Goal: Transaction & Acquisition: Purchase product/service

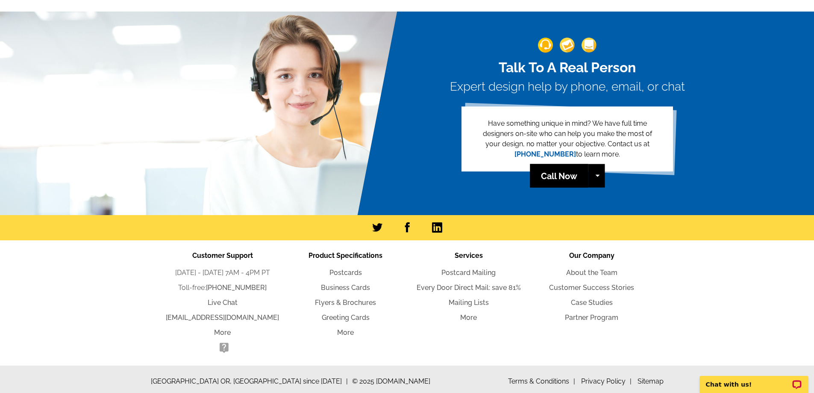
scroll to position [1116, 0]
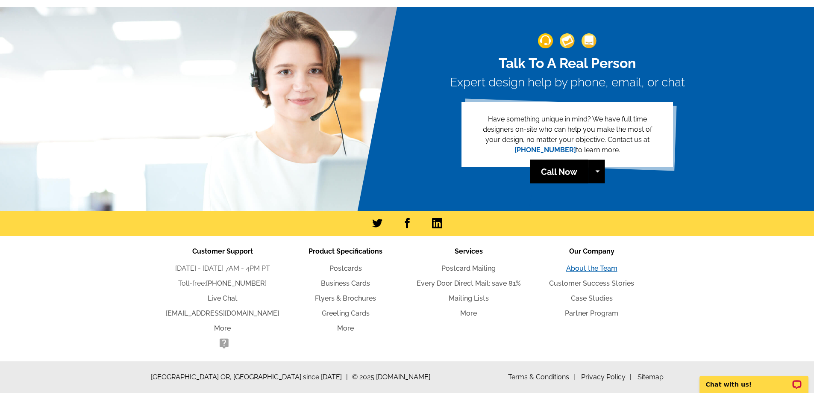
click at [606, 268] on link "About the Team" at bounding box center [591, 268] width 51 height 8
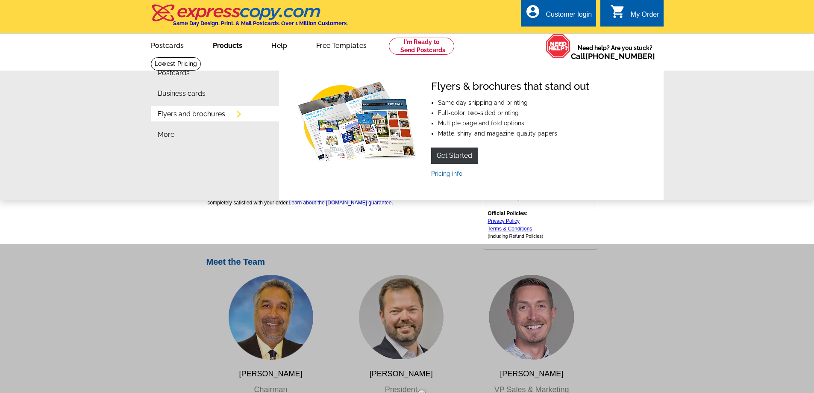
click at [206, 113] on link "Flyers and brochures" at bounding box center [192, 114] width 68 height 7
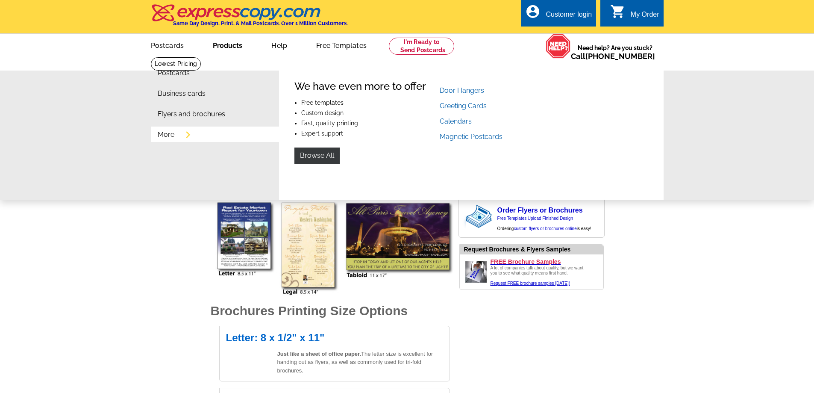
click at [166, 134] on link "More" at bounding box center [166, 134] width 17 height 7
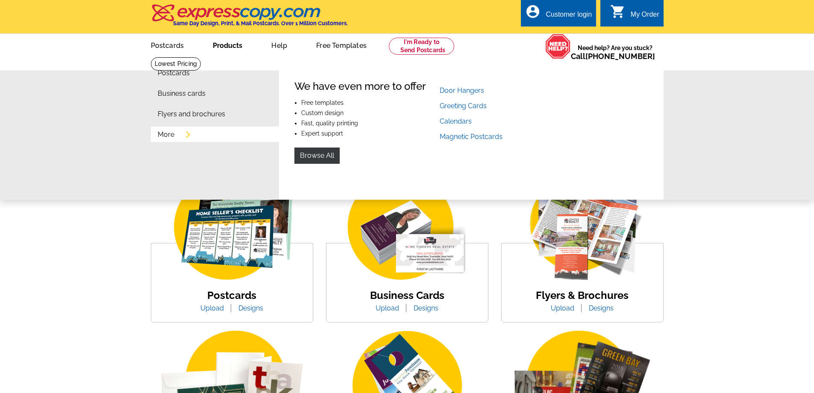
click at [165, 136] on link "More" at bounding box center [166, 134] width 17 height 7
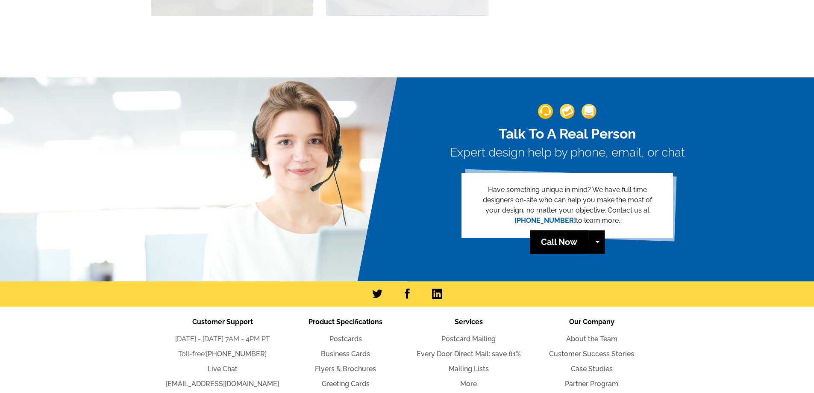
scroll to position [856, 0]
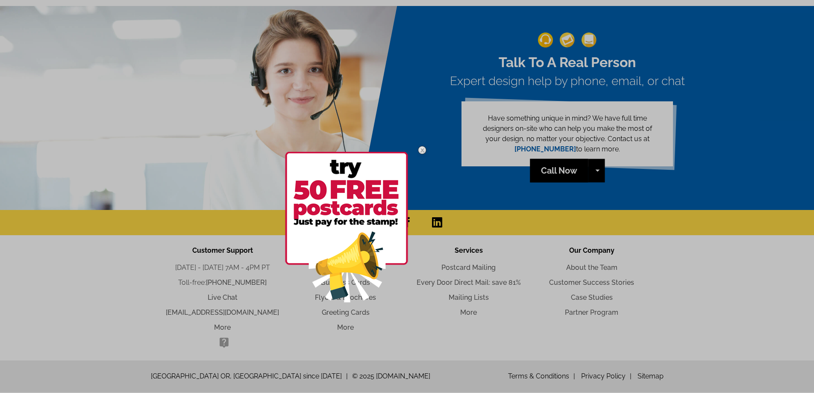
click at [451, 183] on div at bounding box center [407, 196] width 814 height 393
click at [348, 327] on div at bounding box center [407, 196] width 814 height 393
click at [423, 150] on img at bounding box center [422, 150] width 25 height 25
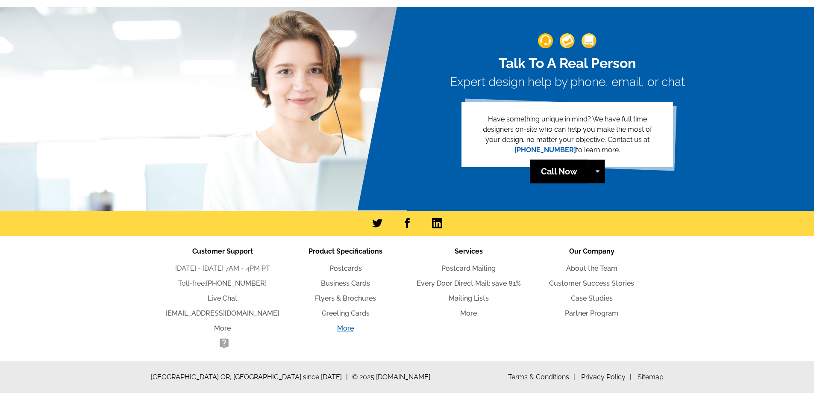
click at [347, 328] on link "More" at bounding box center [345, 328] width 17 height 8
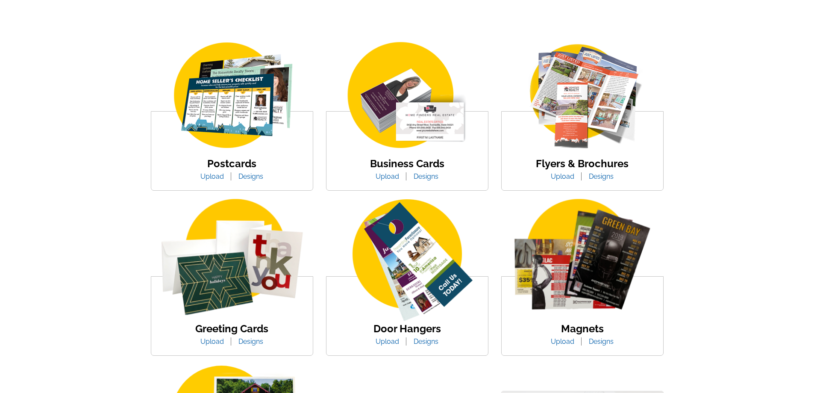
scroll to position [128, 0]
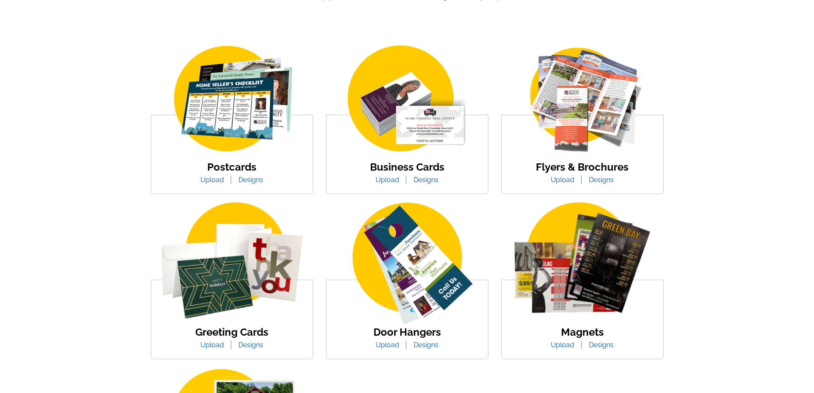
click at [592, 84] on img at bounding box center [582, 99] width 145 height 112
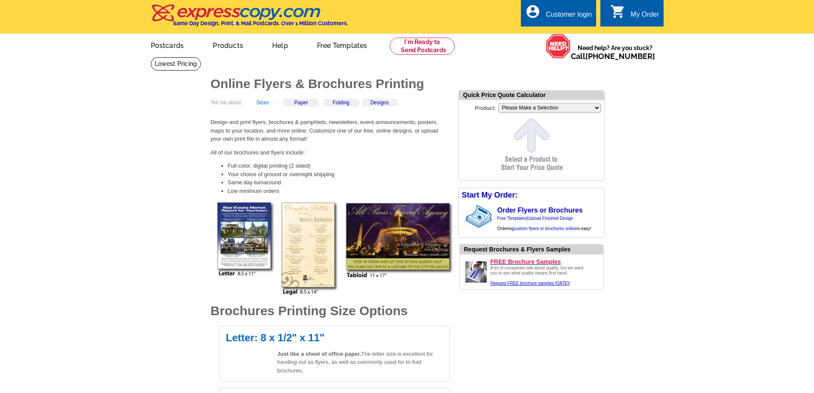
click at [268, 104] on link "Sizes" at bounding box center [262, 103] width 12 height 6
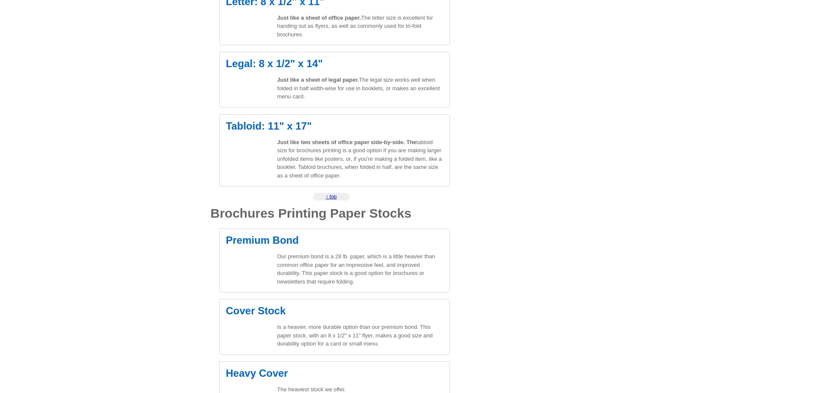
scroll to position [342, 0]
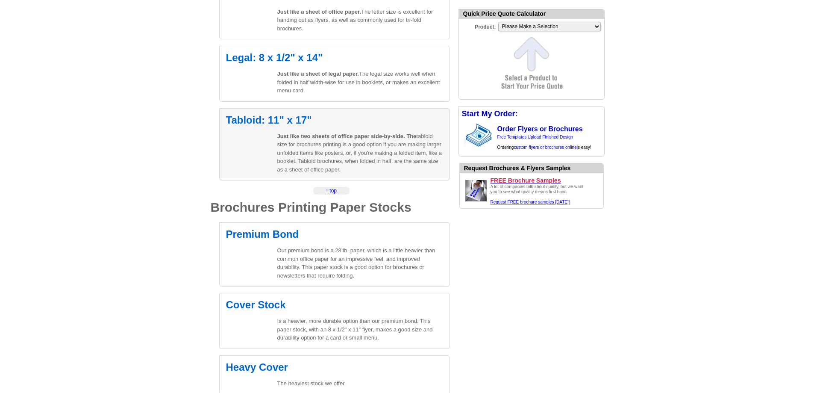
click at [345, 150] on p "Just like two sheets of office paper side-by-side. The tabloid size for brochur…" at bounding box center [360, 153] width 166 height 42
select select "8"
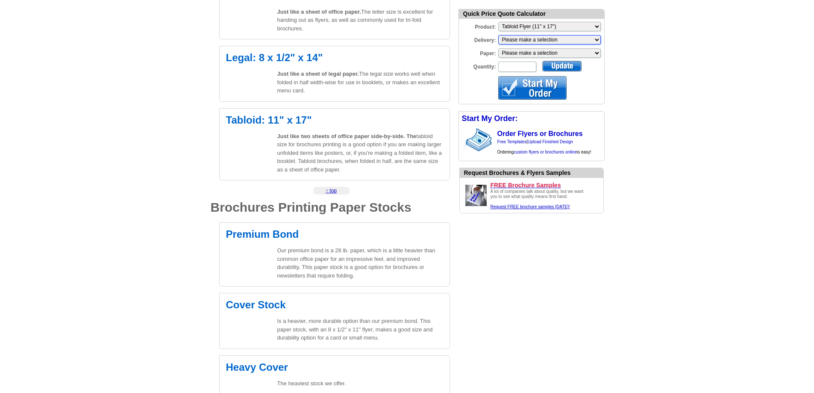
click at [532, 41] on select "Please make a selection Print + Address+USPS First Class Print-Only+Shipped To …" at bounding box center [549, 39] width 103 height 9
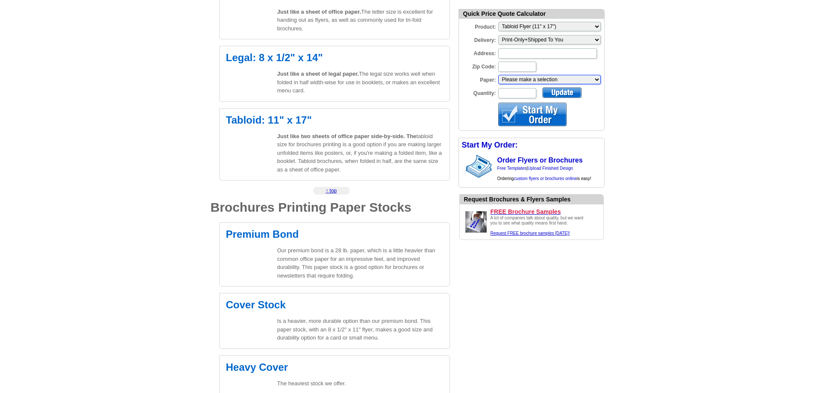
click at [533, 78] on select "Please make a selection Uncoated Heavy Card Stock Uncoated Cover Stock Regular …" at bounding box center [549, 79] width 103 height 9
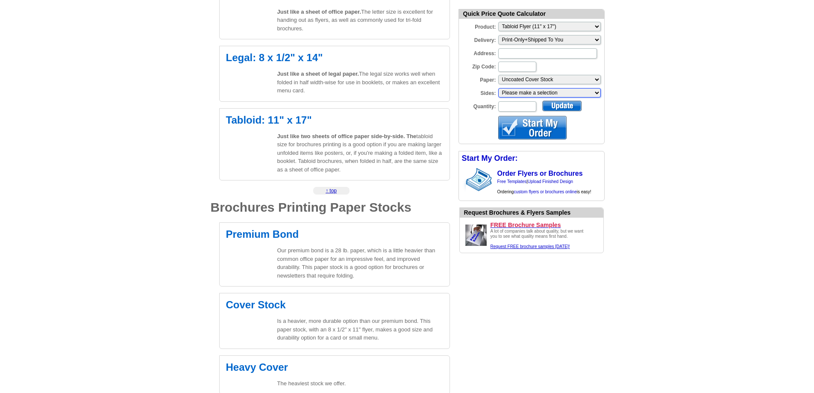
click at [535, 94] on select "Please make a selection One sided, color Two sided, color + B/W Two sided, full…" at bounding box center [549, 92] width 103 height 9
select select "1"
click at [498, 89] on select "Please make a selection One sided, color Two sided, color + B/W Two sided, full…" at bounding box center [549, 92] width 103 height 9
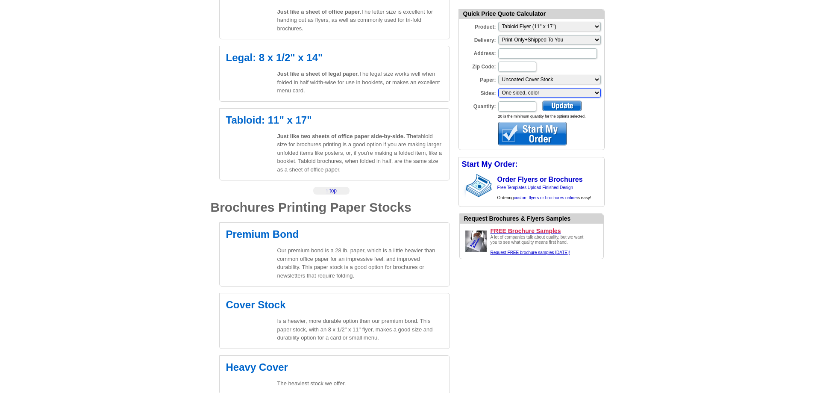
scroll to position [0, 0]
click at [519, 109] on input "Quantity:" at bounding box center [517, 106] width 38 height 10
click at [564, 104] on div at bounding box center [561, 105] width 39 height 11
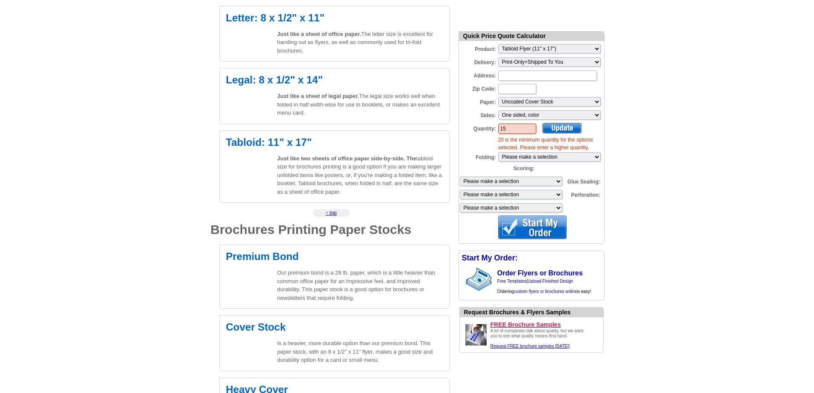
scroll to position [299, 0]
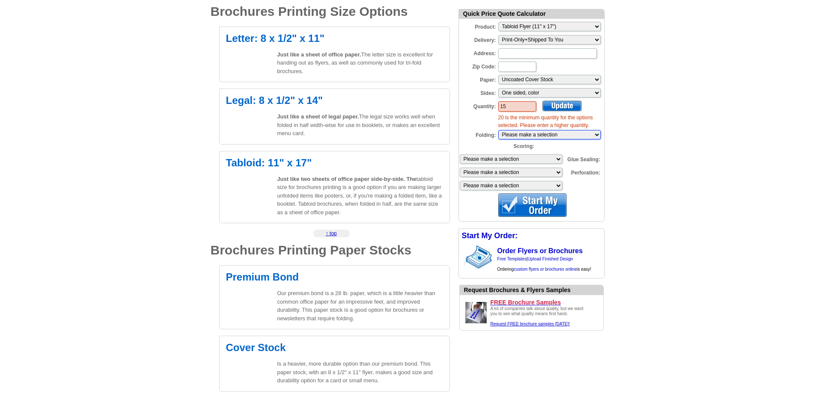
click at [547, 135] on select "Please make a selection 1 fold (bi-fold) 2 folds (tri-fold)" at bounding box center [549, 134] width 103 height 9
click at [498, 131] on select "Please make a selection 1 fold (bi-fold) 2 folds (tri-fold)" at bounding box center [549, 134] width 103 height 9
drag, startPoint x: 521, startPoint y: 106, endPoint x: 471, endPoint y: 109, distance: 49.2
click at [471, 109] on div "Quantity: 15" at bounding box center [498, 106] width 78 height 12
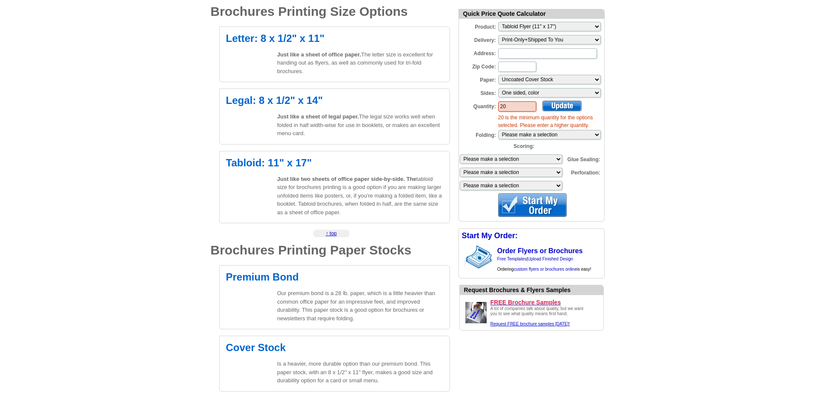
type input "20"
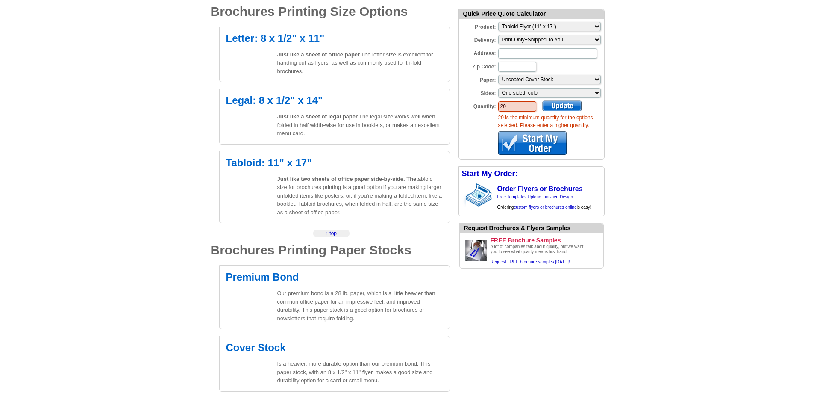
click at [566, 109] on div at bounding box center [561, 105] width 39 height 11
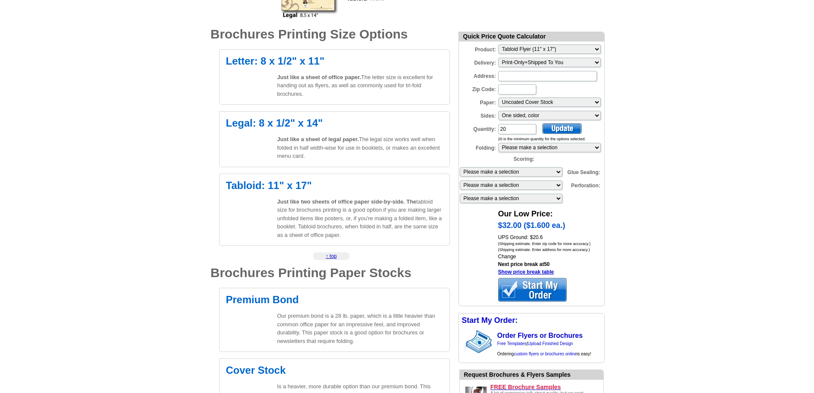
scroll to position [256, 0]
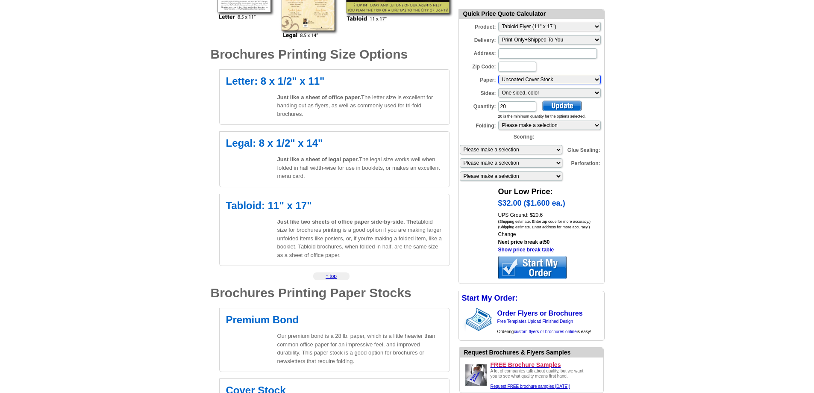
click at [542, 80] on select "Please make a selection Uncoated Heavy Card Stock Uncoated Cover Stock Regular …" at bounding box center [549, 79] width 103 height 9
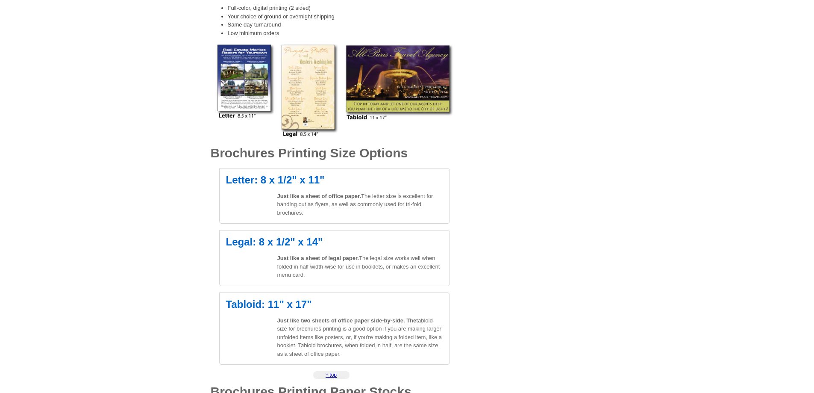
scroll to position [0, 0]
